Goal: Task Accomplishment & Management: Use online tool/utility

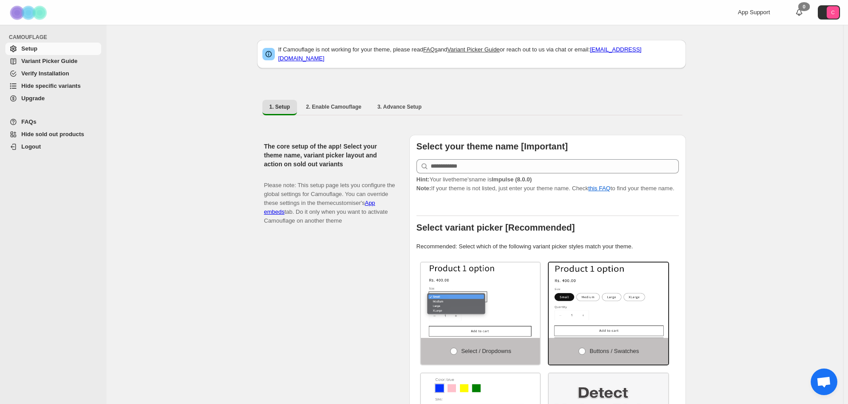
click at [37, 86] on span "Hide specific variants" at bounding box center [50, 86] width 59 height 7
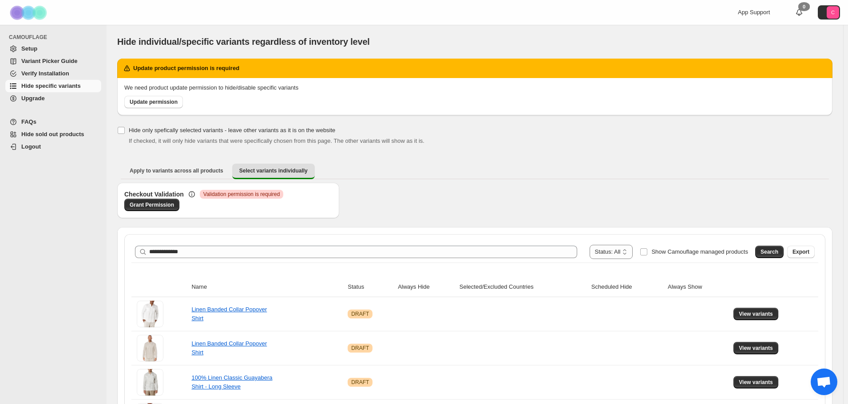
type input "**********"
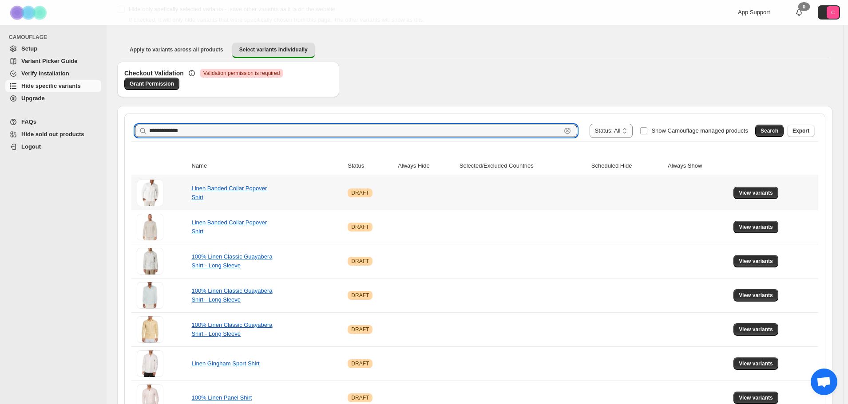
scroll to position [133, 0]
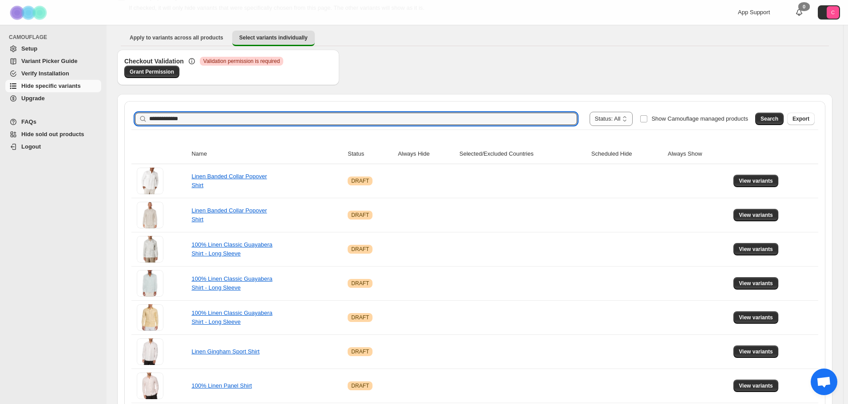
click at [774, 116] on span "Search" at bounding box center [769, 118] width 18 height 7
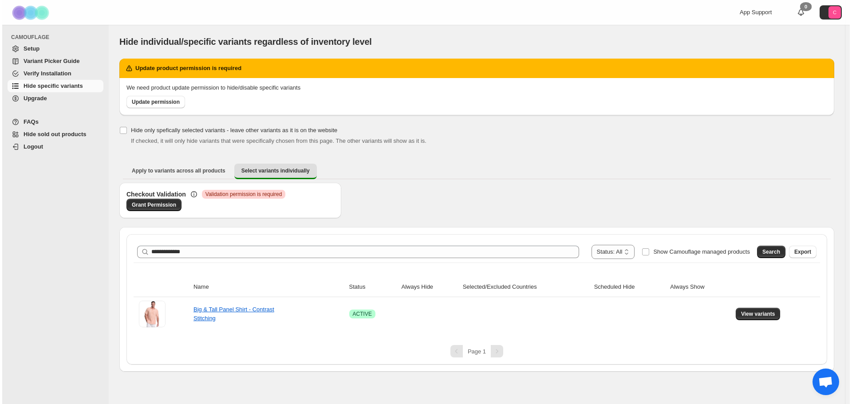
scroll to position [0, 0]
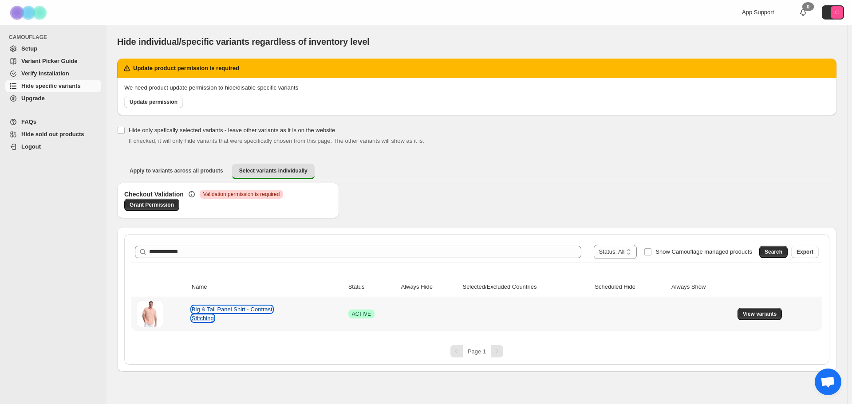
click at [231, 313] on link "Big & Tall Panel Shirt - Contrast Stitching" at bounding box center [232, 314] width 81 height 16
click at [747, 313] on span "View variants" at bounding box center [760, 314] width 34 height 7
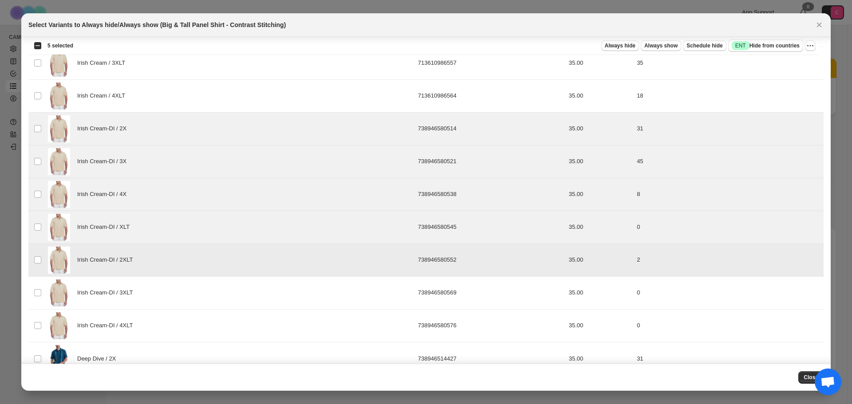
scroll to position [444, 0]
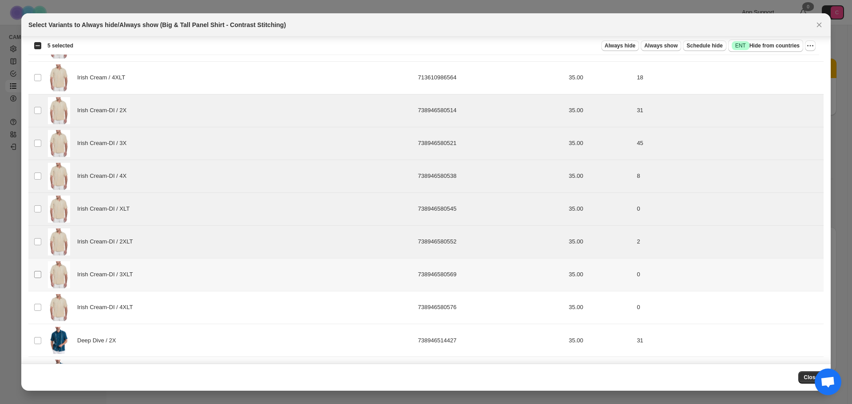
click at [34, 276] on span ":r7:" at bounding box center [38, 275] width 8 height 8
click at [38, 303] on td "Select product variant" at bounding box center [36, 307] width 17 height 33
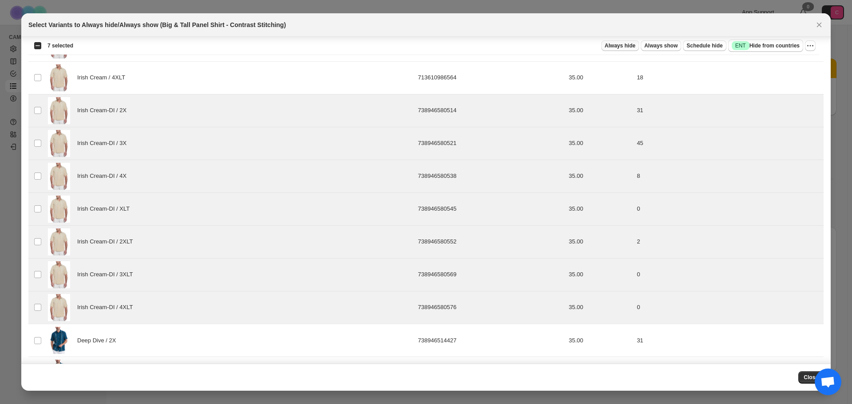
click at [636, 43] on span "Always hide" at bounding box center [620, 45] width 31 height 7
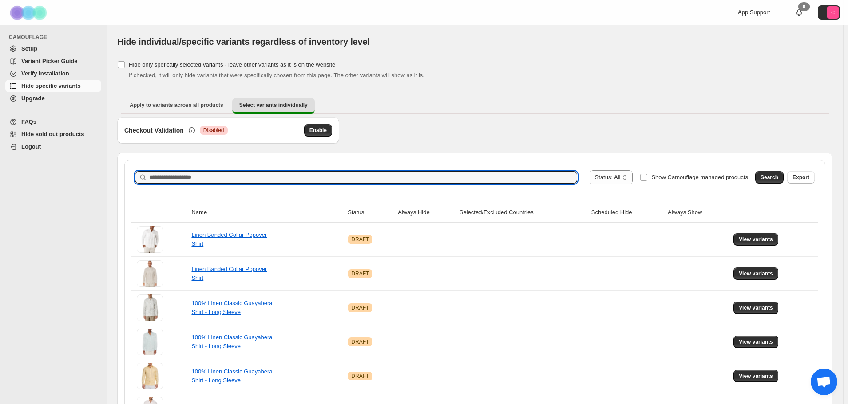
click at [202, 181] on input "Search product name" at bounding box center [363, 177] width 428 height 12
paste input "**********"
type input "**********"
click at [774, 179] on span "Search" at bounding box center [769, 177] width 18 height 7
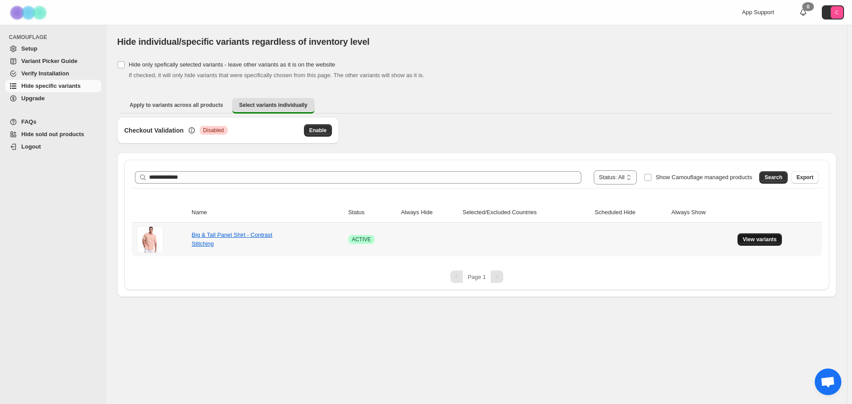
click at [766, 233] on button "View variants" at bounding box center [760, 239] width 45 height 12
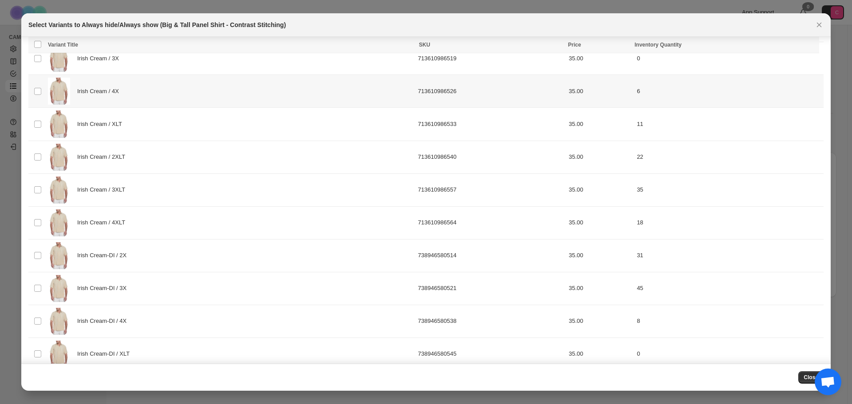
scroll to position [400, 0]
click at [40, 159] on td "Select product variant" at bounding box center [36, 155] width 17 height 33
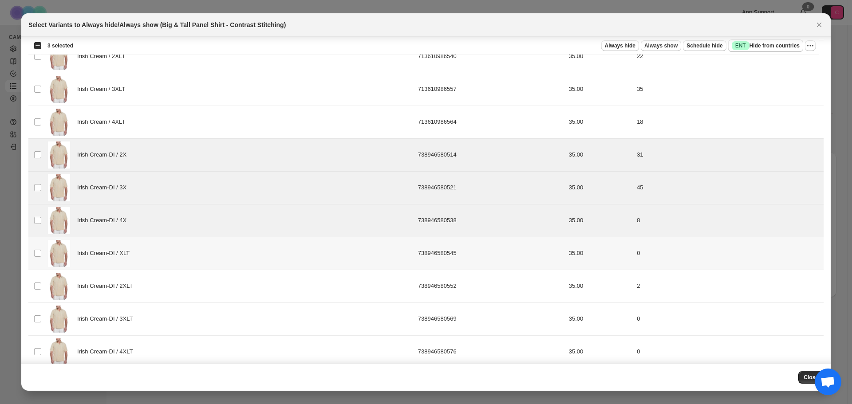
click at [38, 259] on td "Select product variant" at bounding box center [36, 253] width 17 height 33
click at [35, 279] on td "Select product variant" at bounding box center [36, 286] width 17 height 33
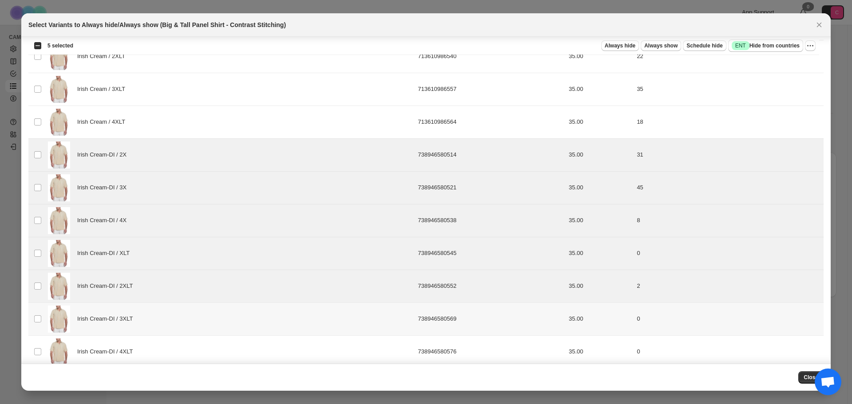
click at [37, 310] on td "Select product variant" at bounding box center [36, 319] width 17 height 33
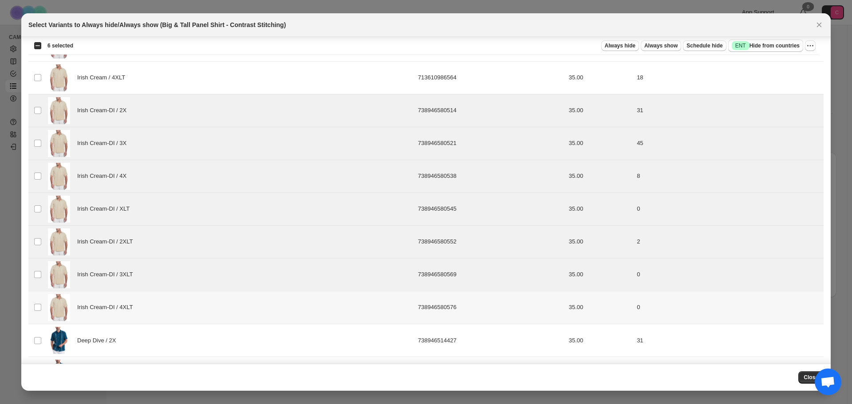
click at [35, 297] on td "Select product variant" at bounding box center [36, 307] width 17 height 33
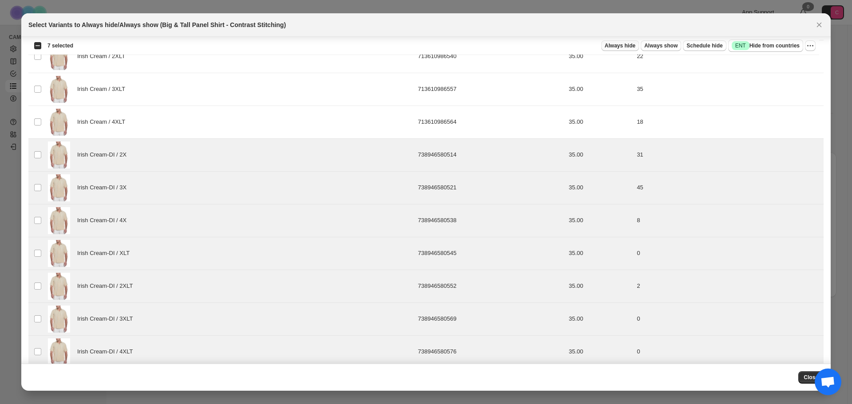
click at [636, 43] on span "Always hide" at bounding box center [620, 45] width 31 height 7
